Goal: Navigation & Orientation: Find specific page/section

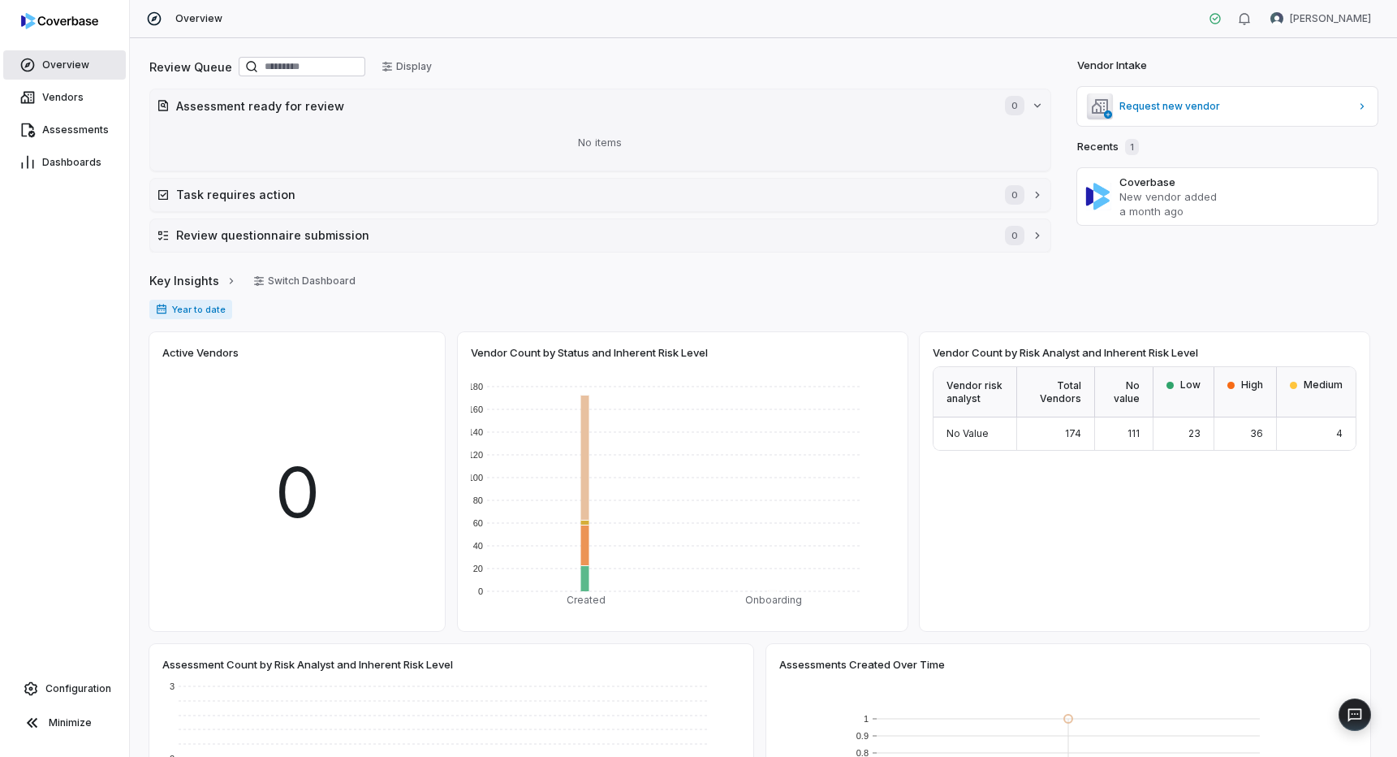
click at [61, 54] on link "Overview" at bounding box center [64, 64] width 123 height 29
click at [63, 94] on span "Vendors" at bounding box center [62, 97] width 41 height 13
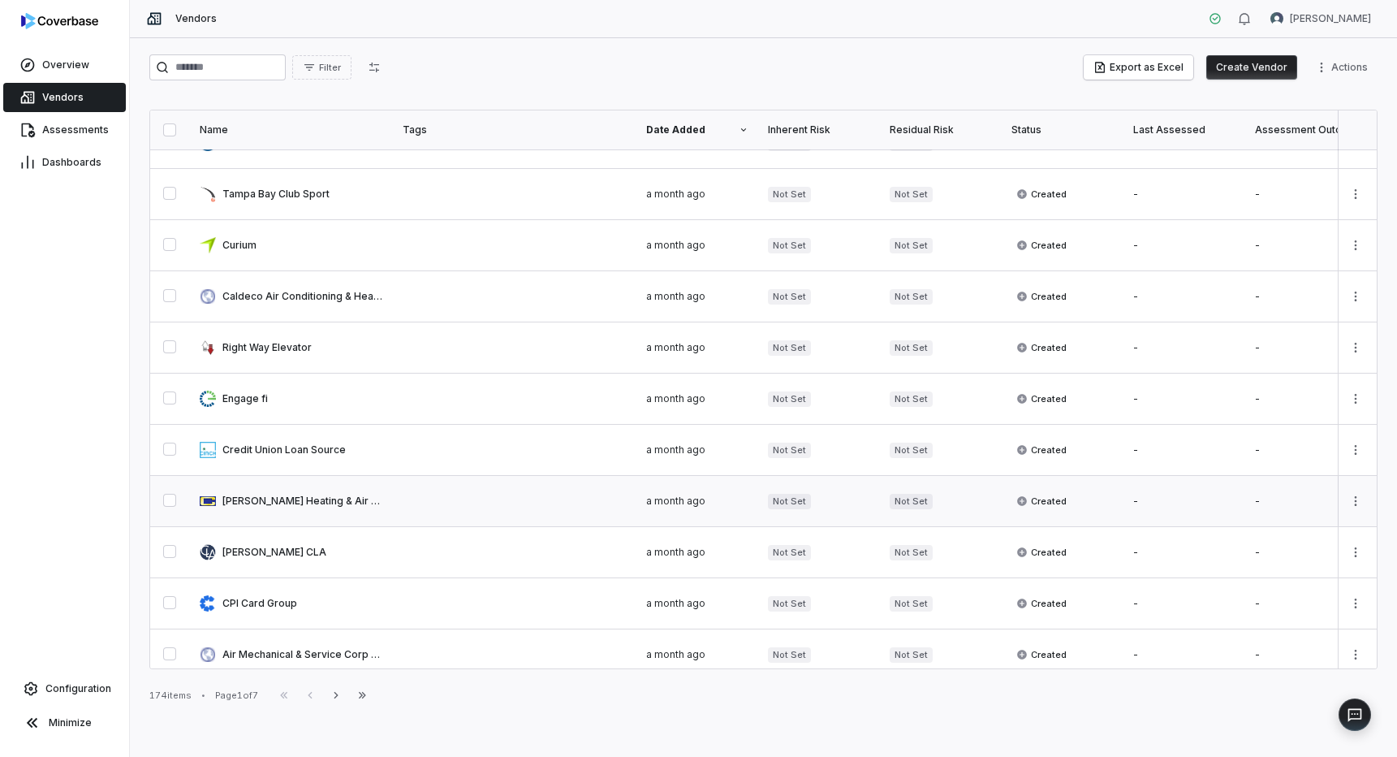
scroll to position [244, 0]
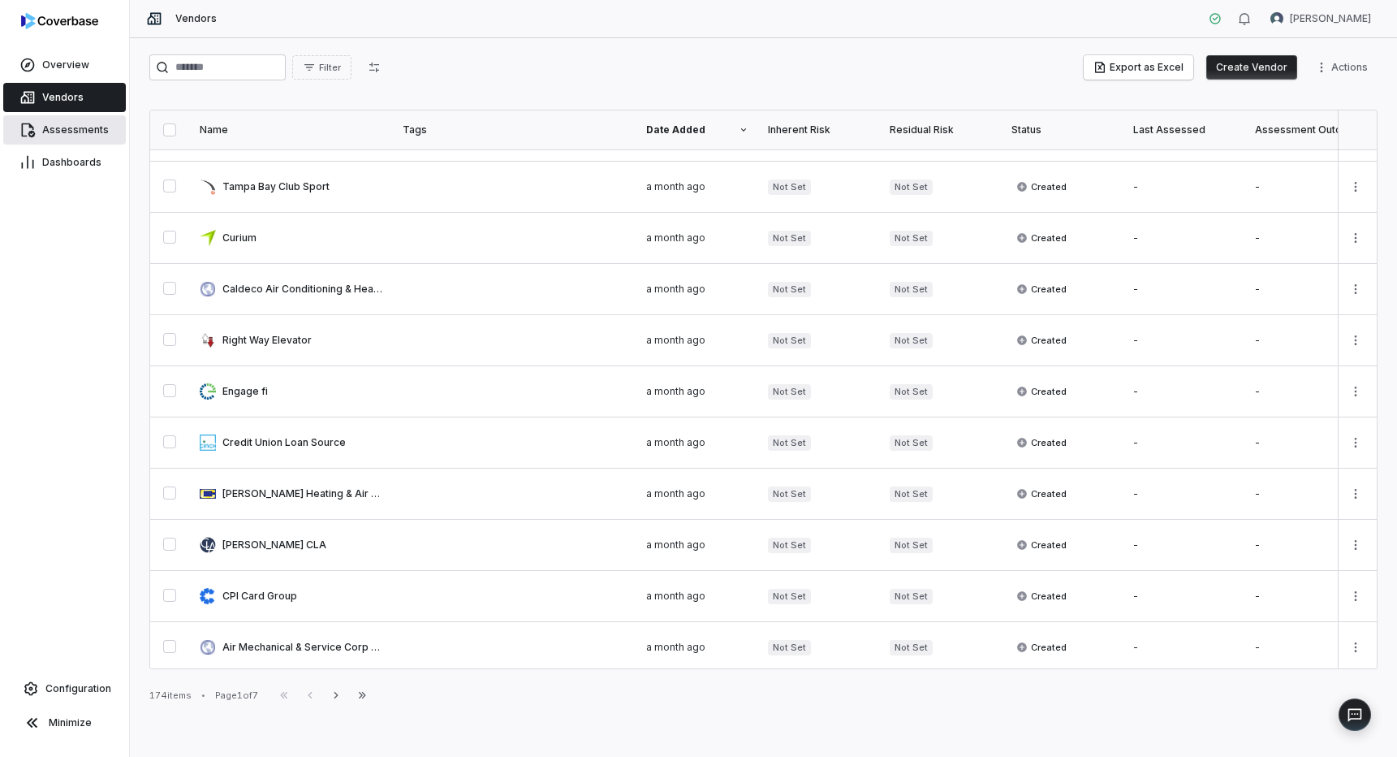
click at [69, 122] on link "Assessments" at bounding box center [64, 129] width 123 height 29
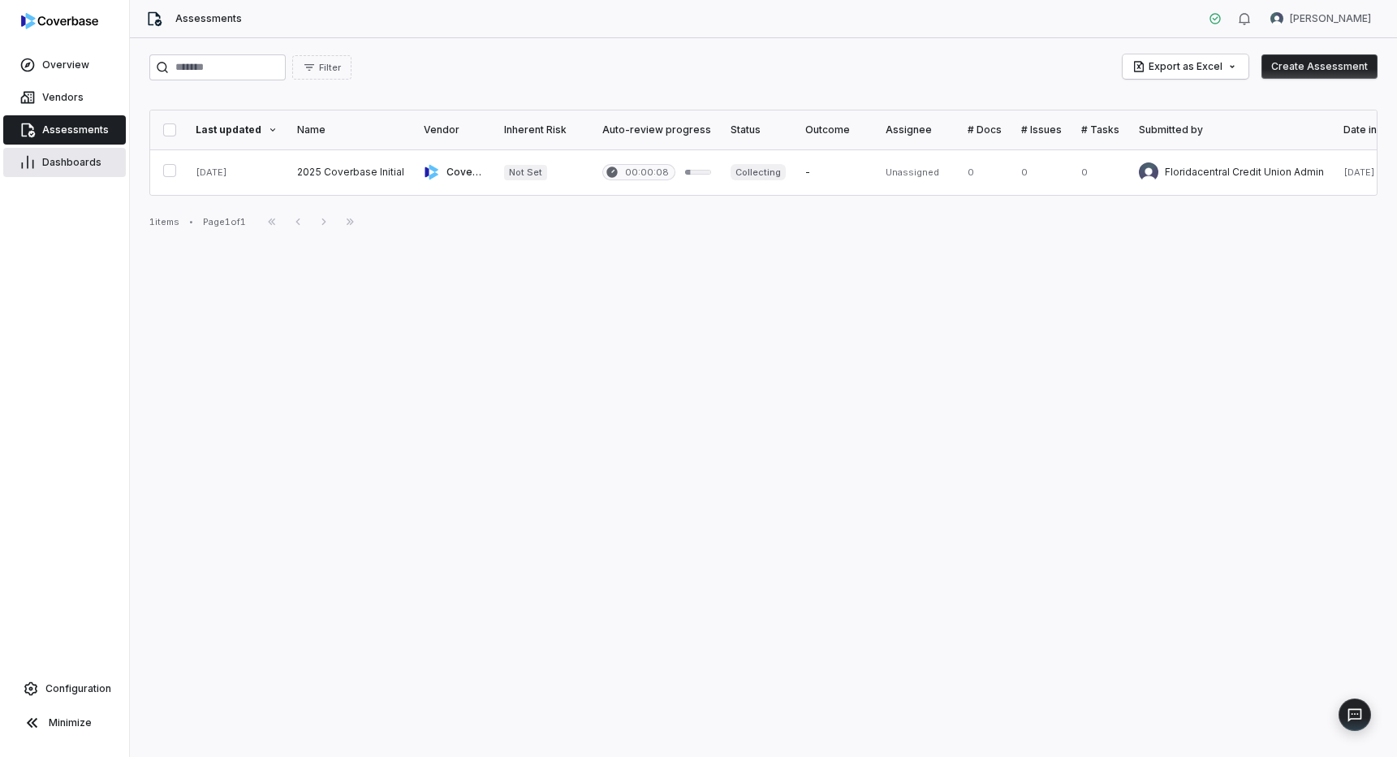
click at [70, 160] on span "Dashboards" at bounding box center [71, 162] width 59 height 13
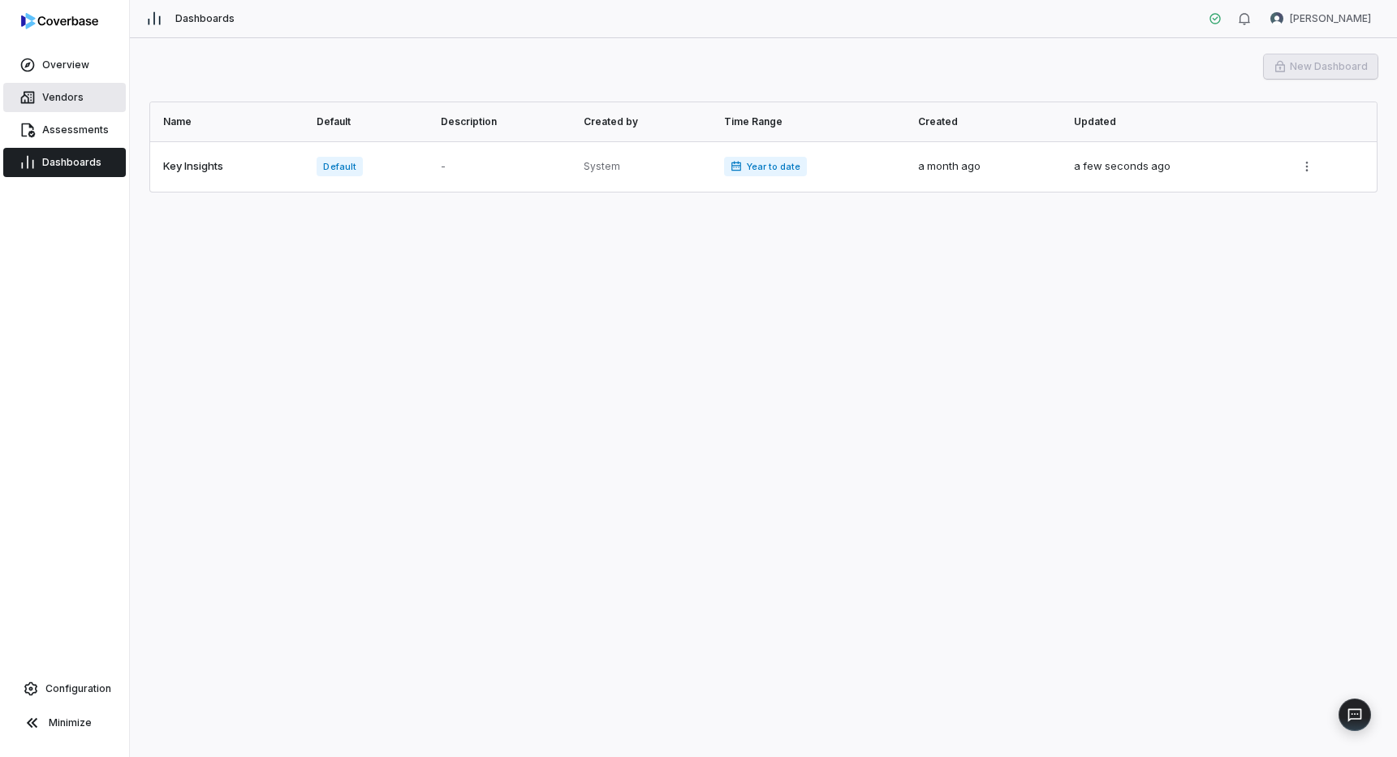
click at [61, 93] on span "Vendors" at bounding box center [62, 97] width 41 height 13
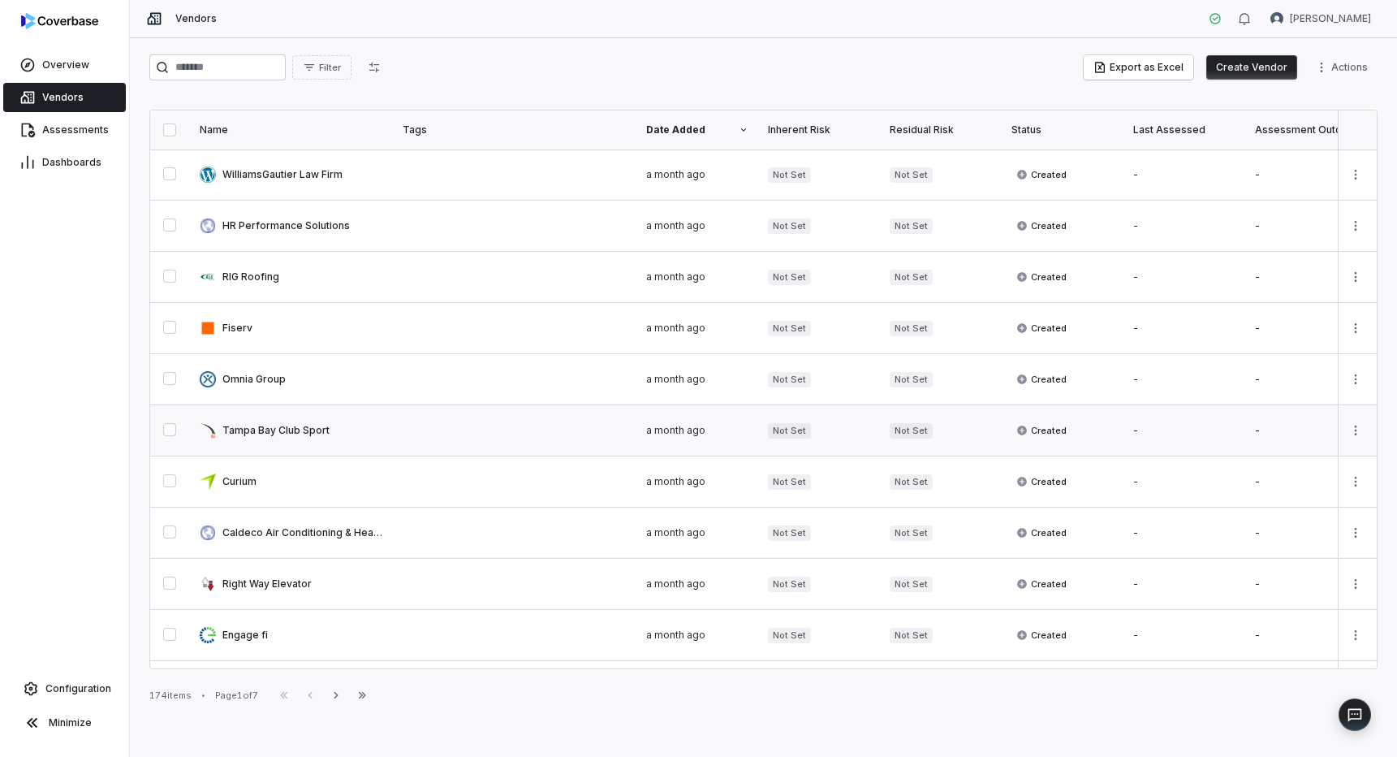
click at [261, 420] on link at bounding box center [291, 430] width 203 height 50
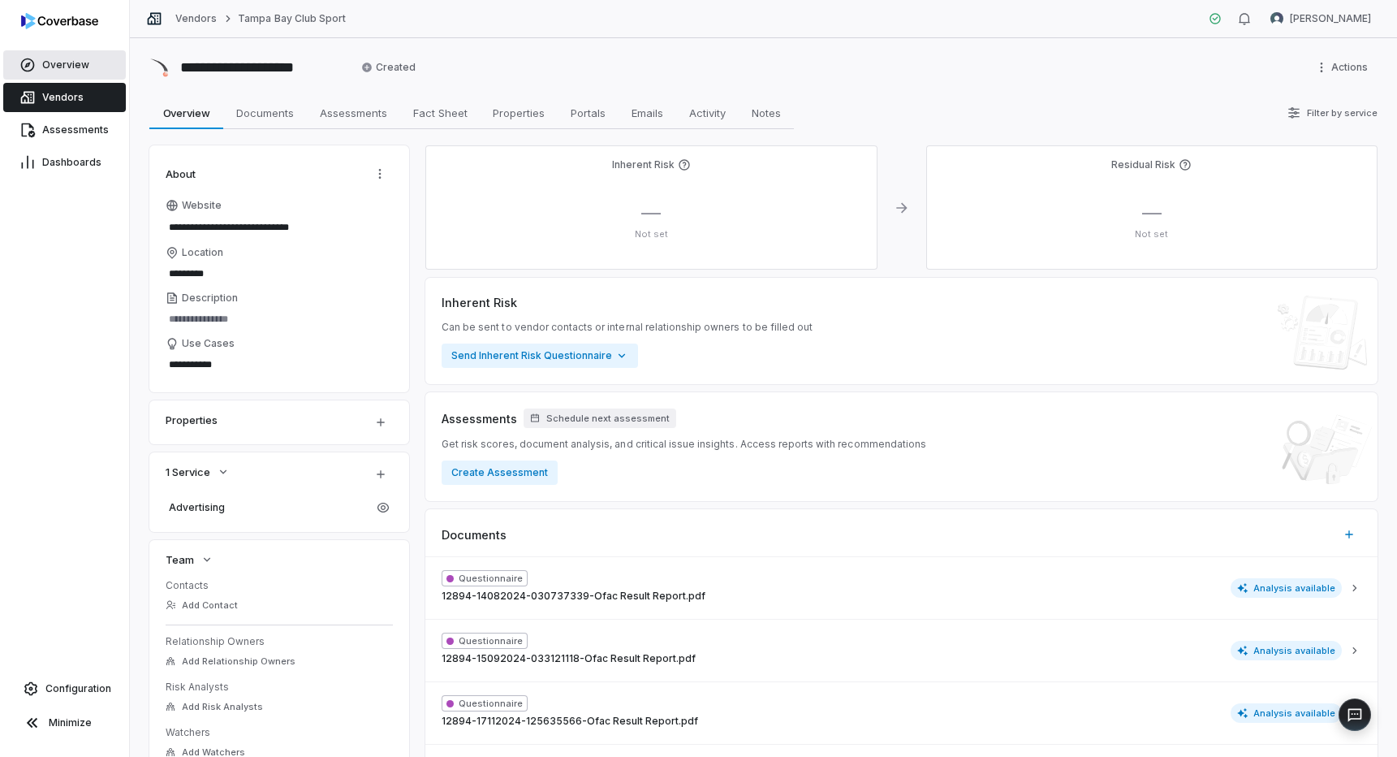
click at [66, 58] on span "Overview" at bounding box center [65, 64] width 47 height 13
